Goal: Find specific page/section: Find specific page/section

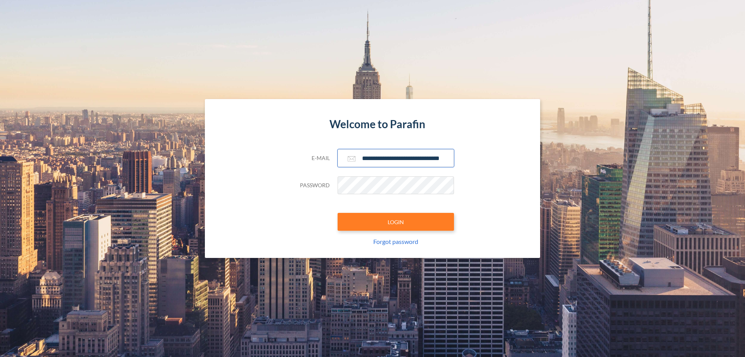
type input "**********"
click at [396, 222] on button "LOGIN" at bounding box center [396, 222] width 116 height 18
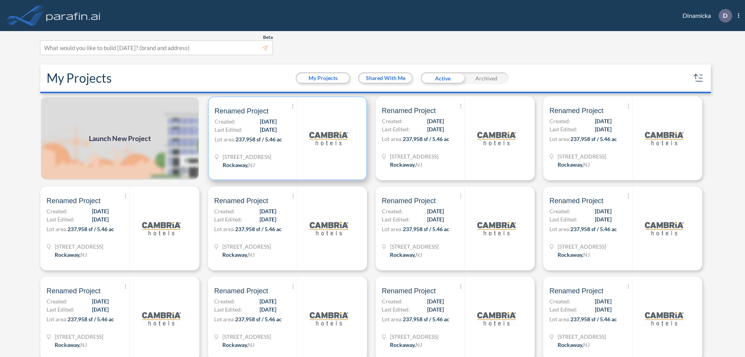
scroll to position [2, 0]
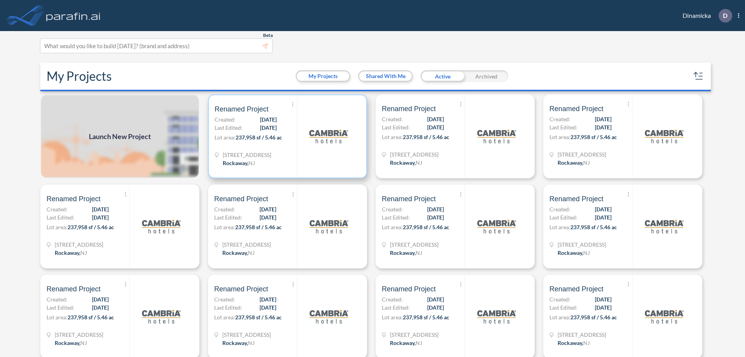
click at [286, 136] on p "Lot area: 237,958 sf / 5.46 ac" at bounding box center [256, 138] width 82 height 11
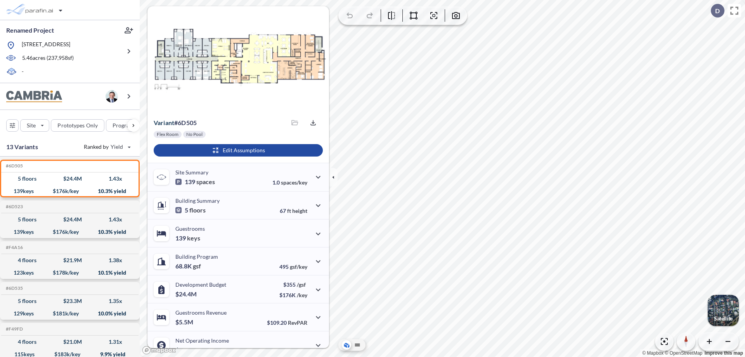
scroll to position [39, 0]
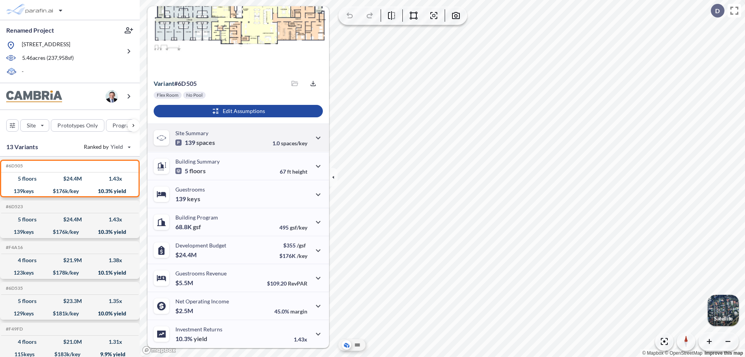
click at [237, 137] on div "Site Summary 139 spaces 1.0 spaces/key" at bounding box center [238, 137] width 182 height 28
